Goal: Find specific page/section: Find specific page/section

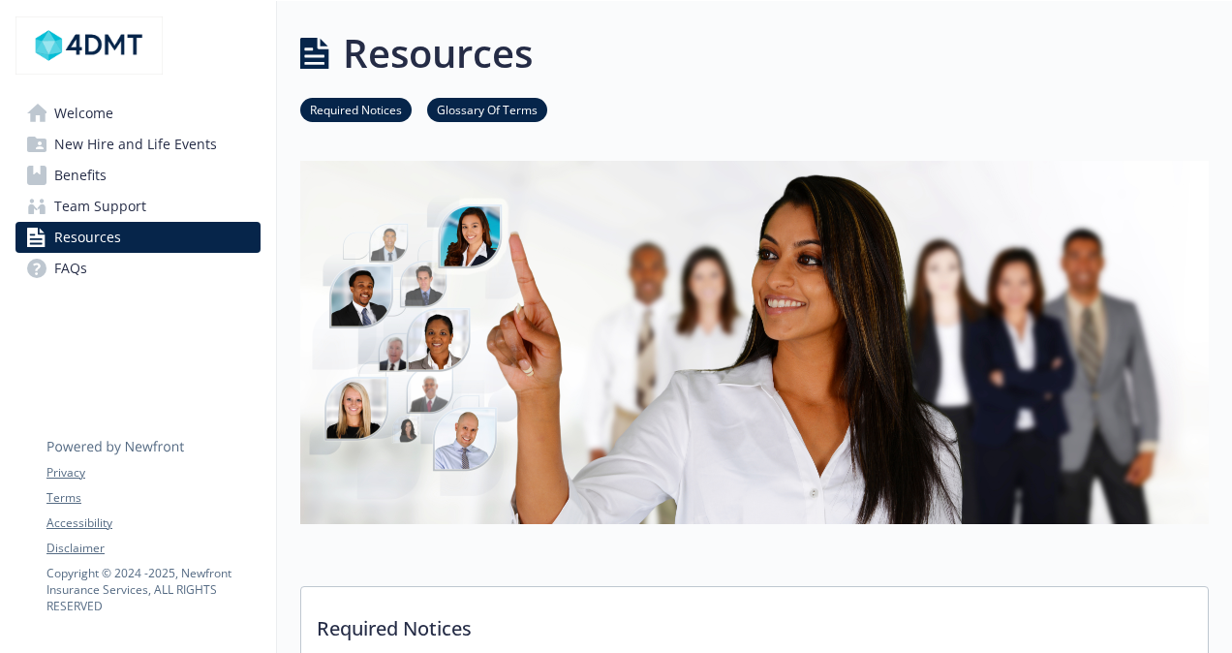
scroll to position [810, 0]
